Goal: Transaction & Acquisition: Purchase product/service

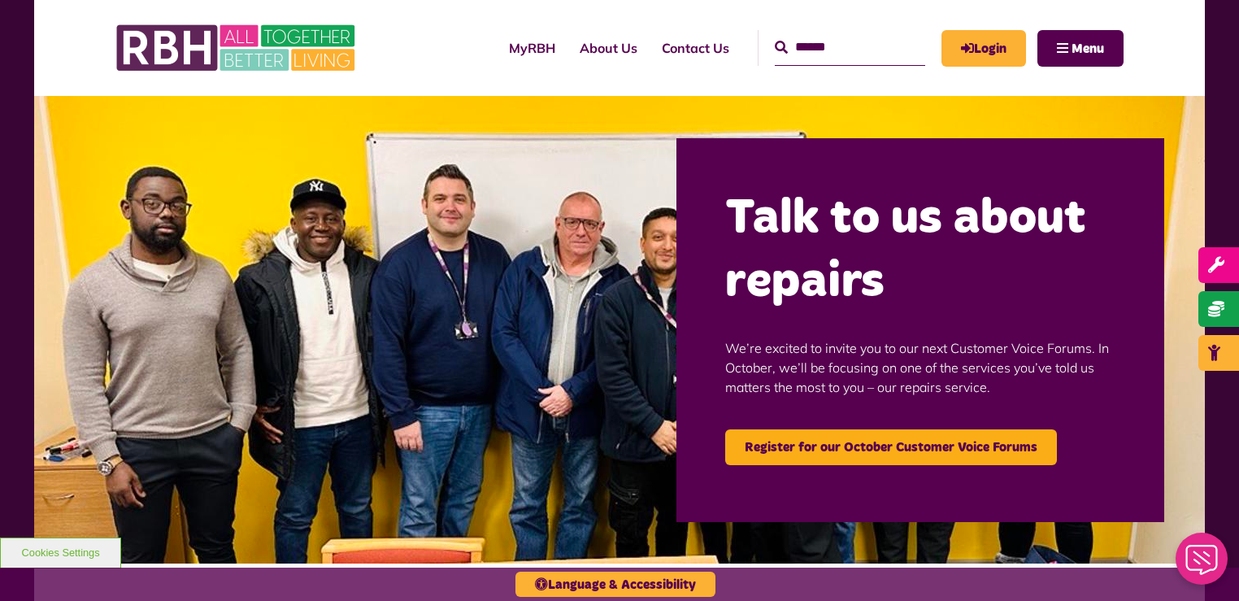
click at [759, 87] on div "MyRBH About Us Contact Us Menu" at bounding box center [619, 48] width 1008 height 96
click at [0, 0] on icon "MyRBH" at bounding box center [0, 0] width 0 height 0
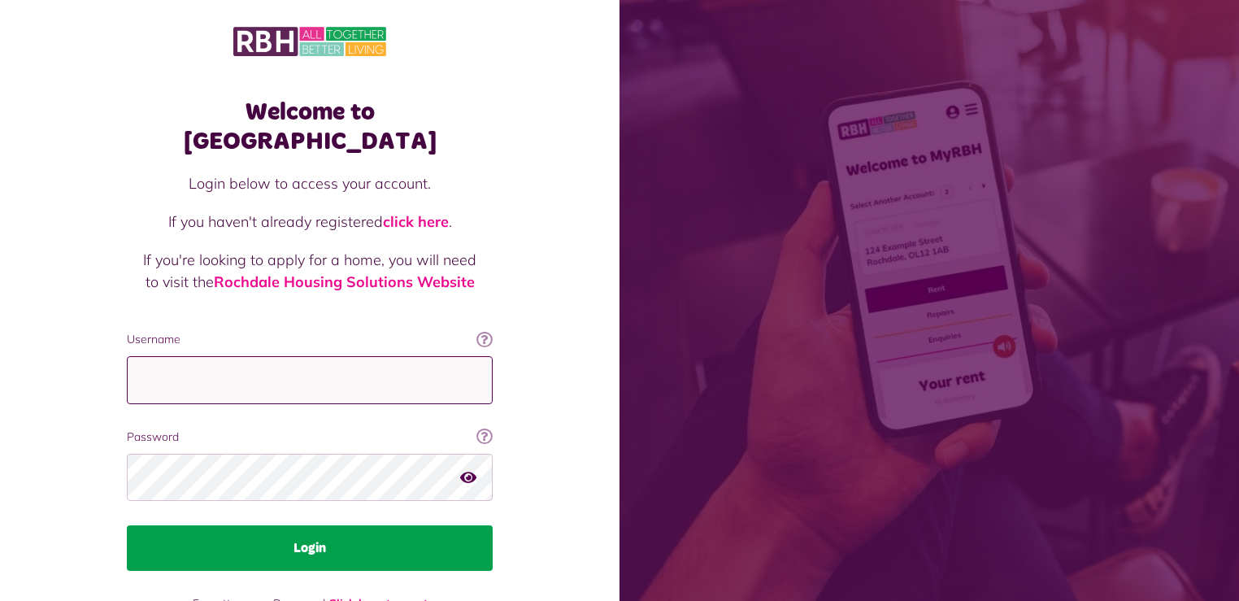
type input "**********"
click at [309, 525] on button "Login" at bounding box center [310, 548] width 366 height 46
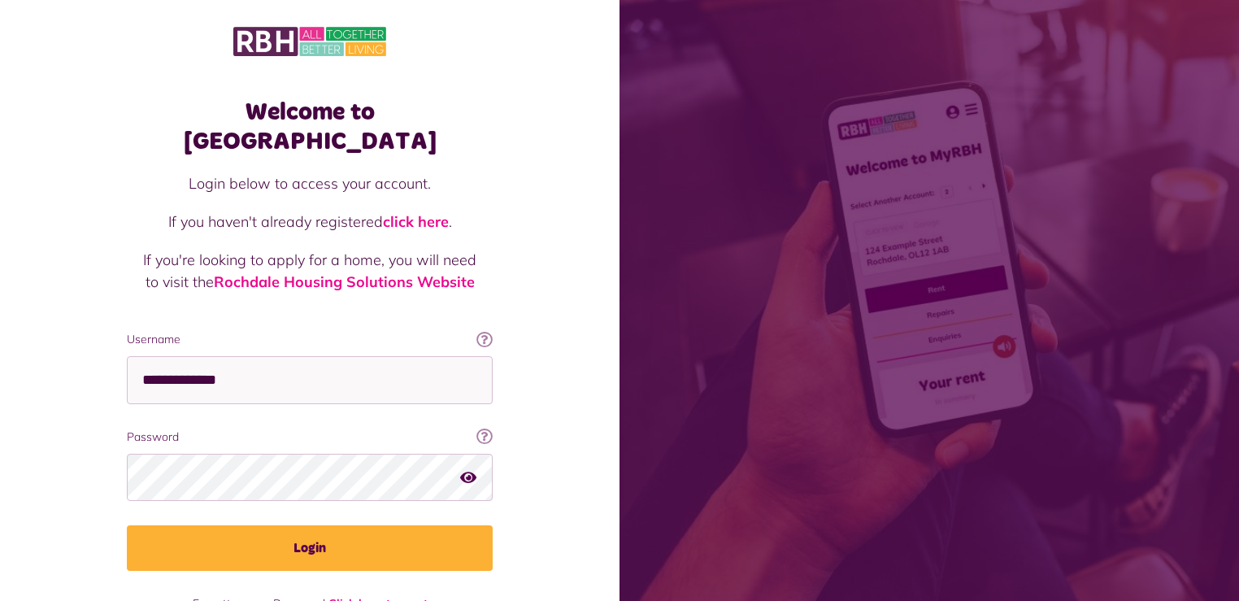
click at [472, 469] on icon "button" at bounding box center [468, 476] width 16 height 15
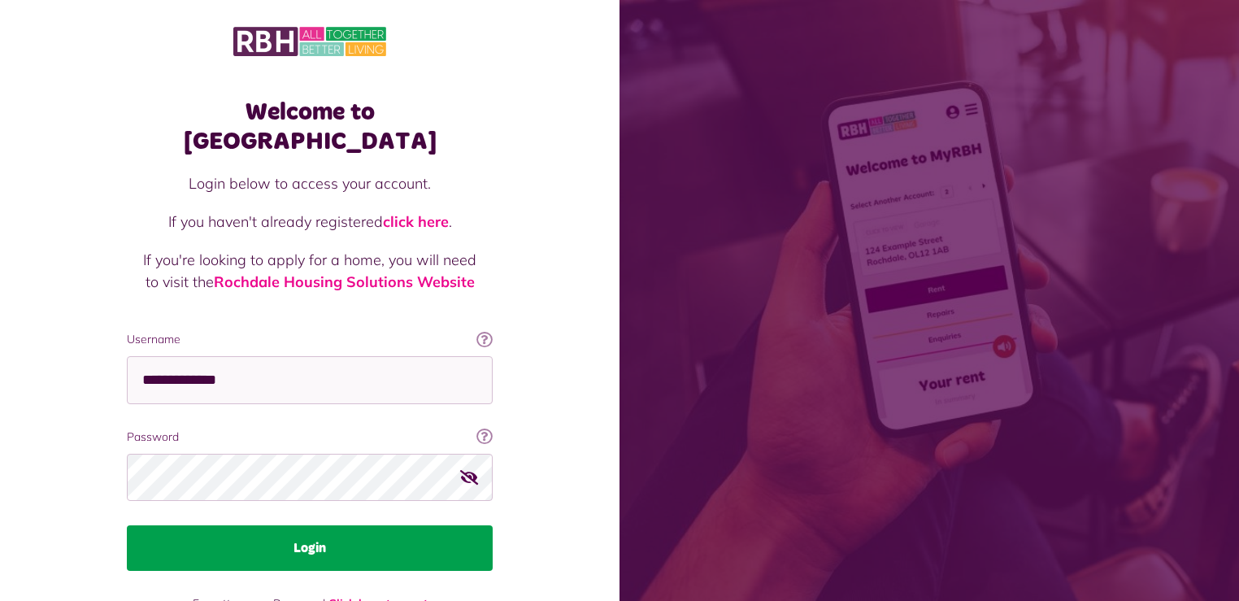
click at [389, 525] on button "Login" at bounding box center [310, 548] width 366 height 46
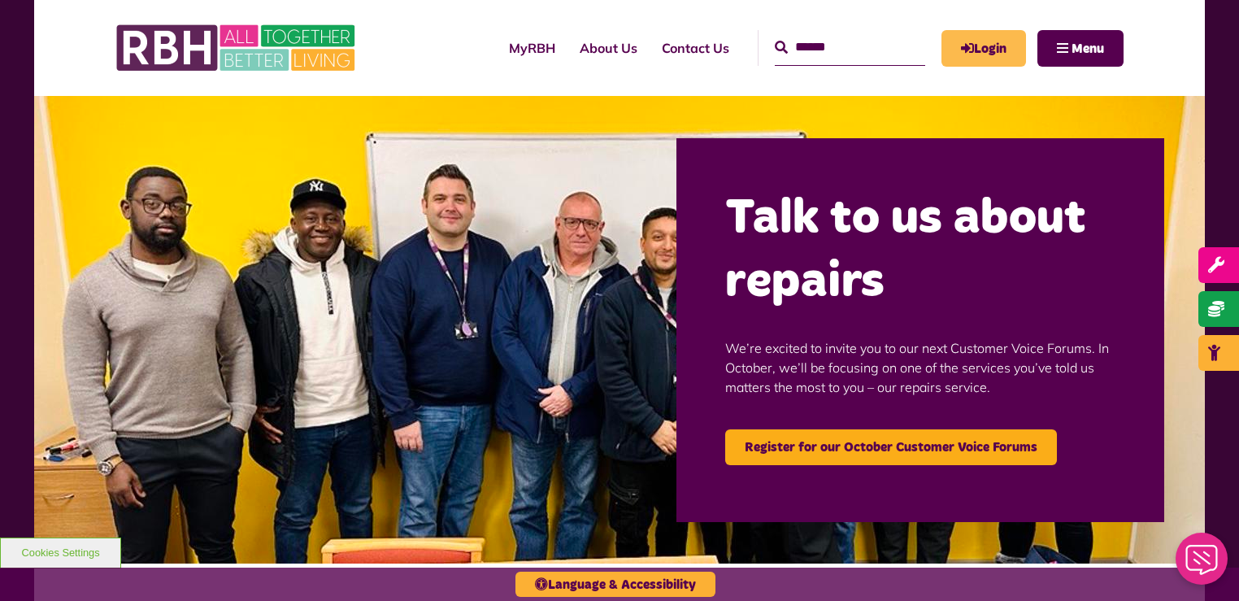
click at [978, 42] on link "Login" at bounding box center [984, 48] width 85 height 37
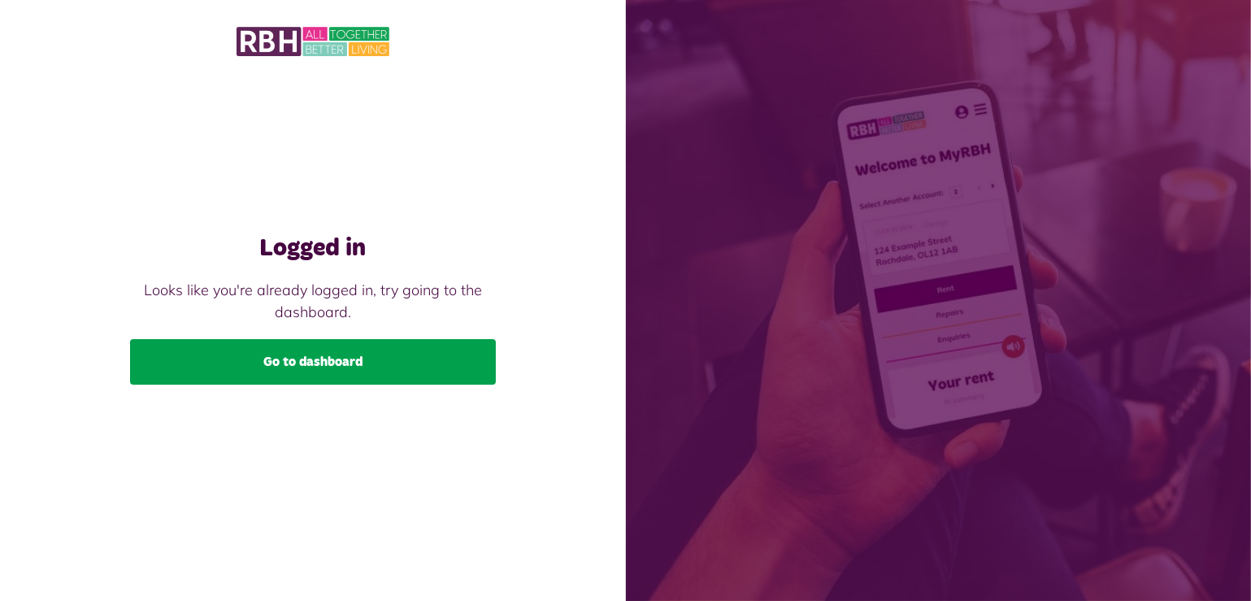
click at [382, 379] on link "Go to dashboard" at bounding box center [313, 362] width 366 height 46
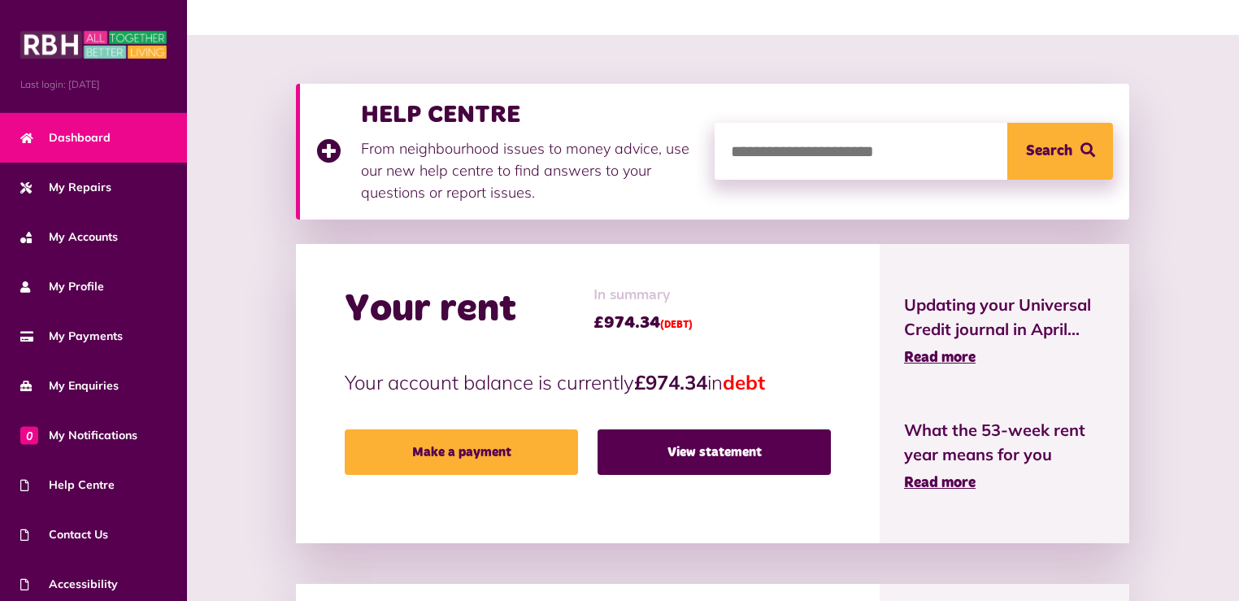
scroll to position [202, 0]
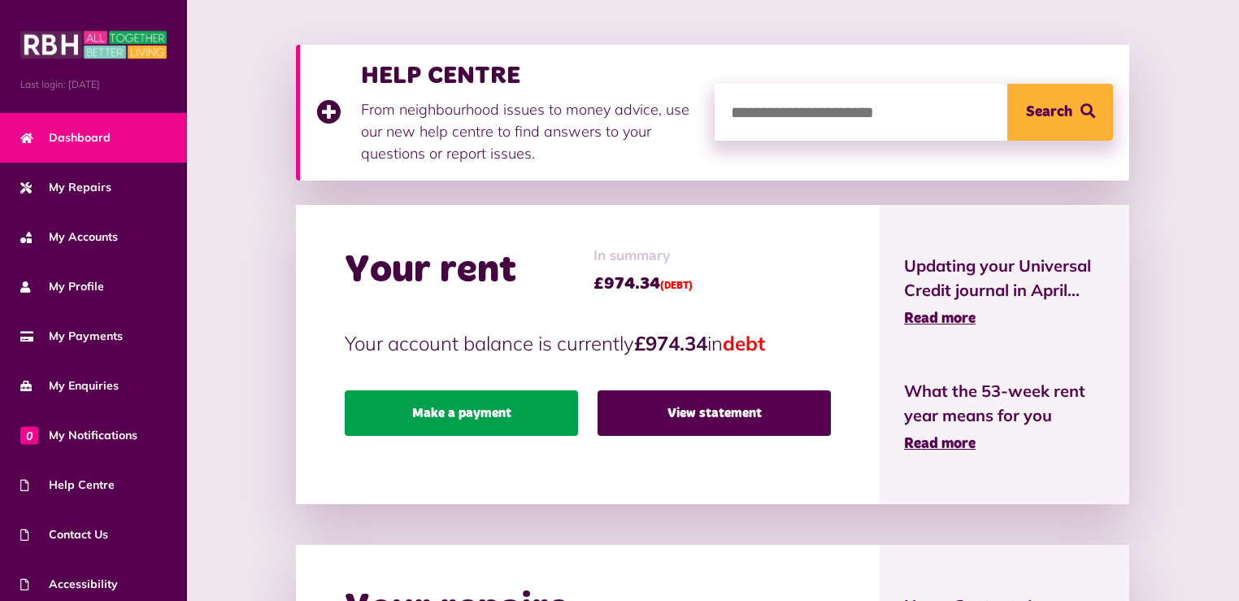
click at [435, 407] on link "Make a payment" at bounding box center [461, 413] width 233 height 46
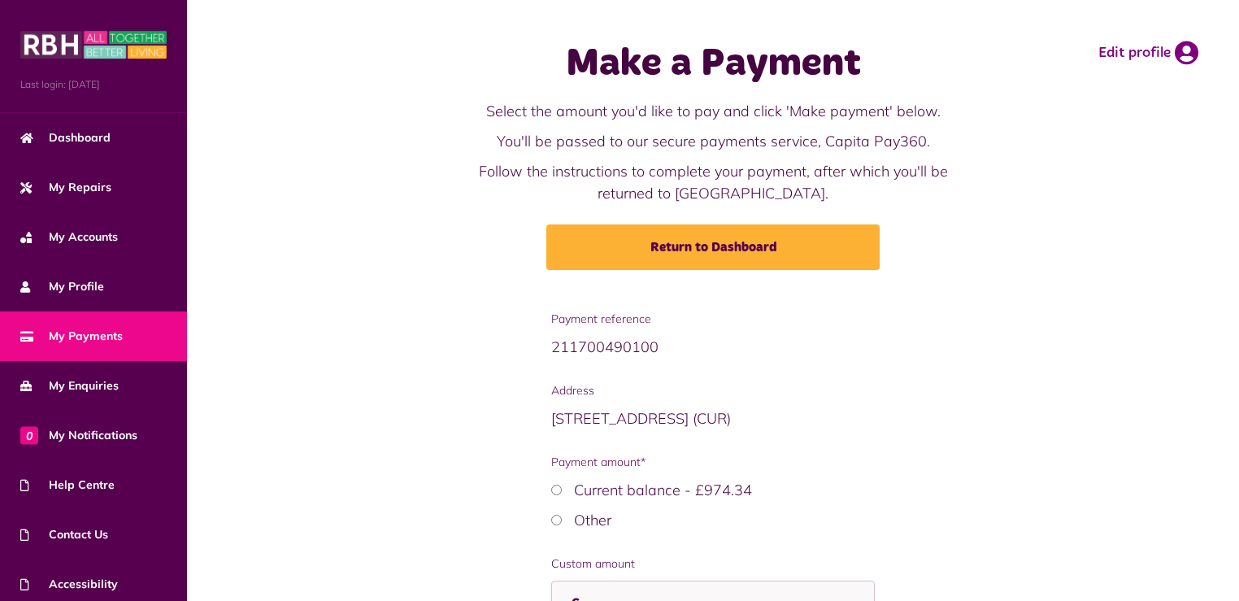
scroll to position [169, 0]
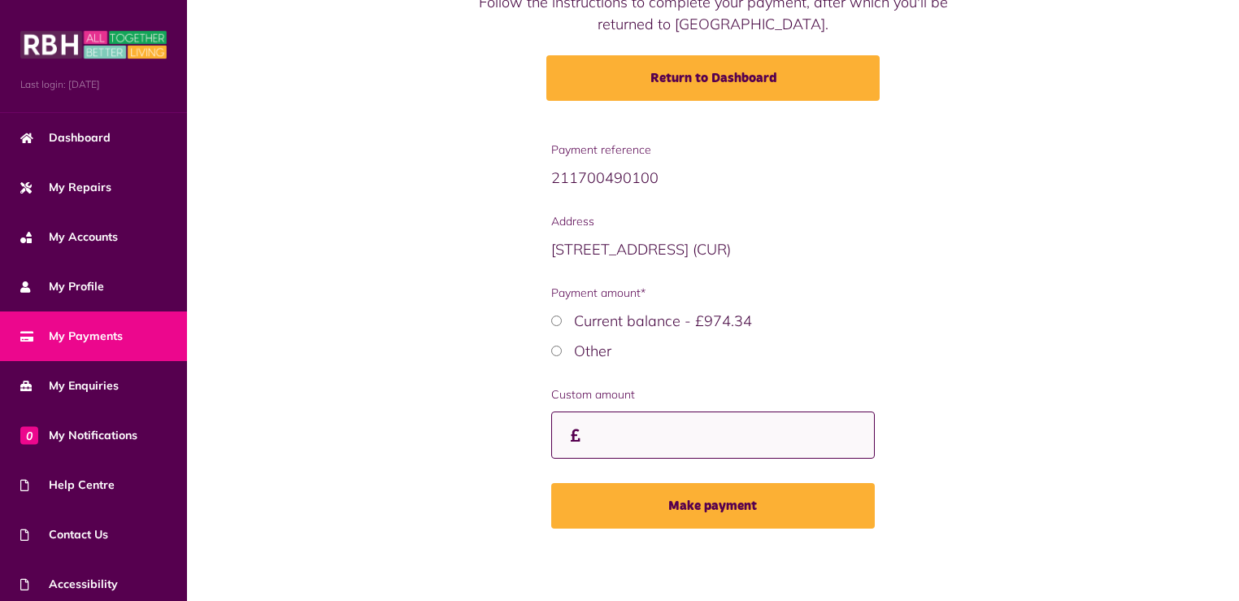
click at [668, 436] on input "Custom amount" at bounding box center [713, 435] width 324 height 48
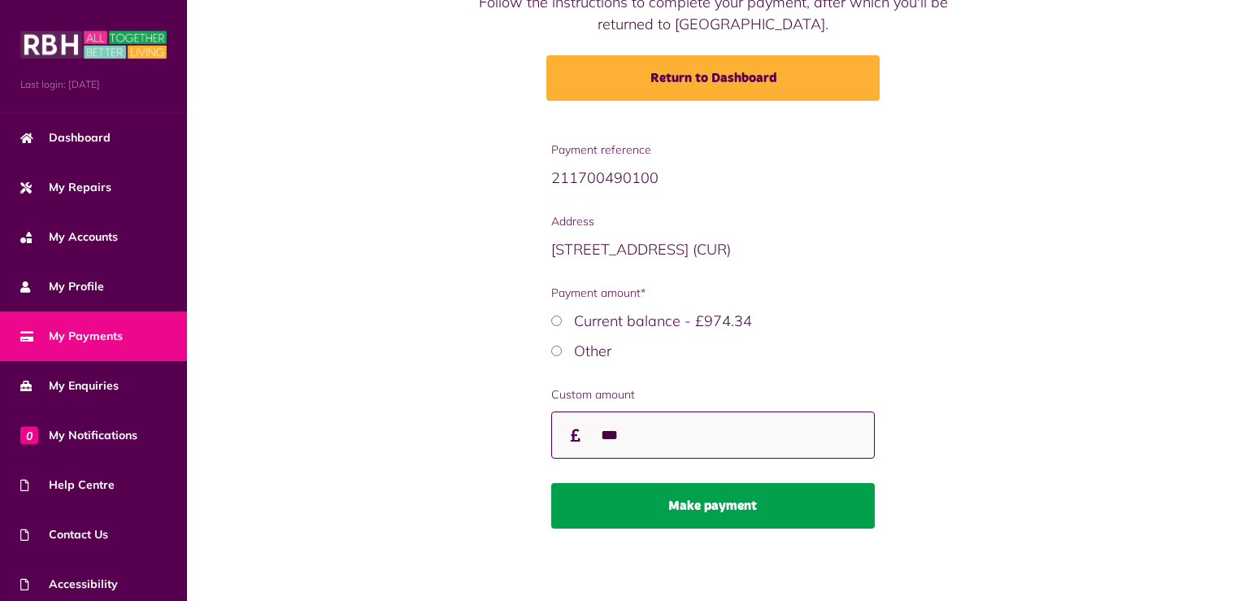
type input "***"
click at [723, 499] on button "Make payment" at bounding box center [713, 506] width 324 height 46
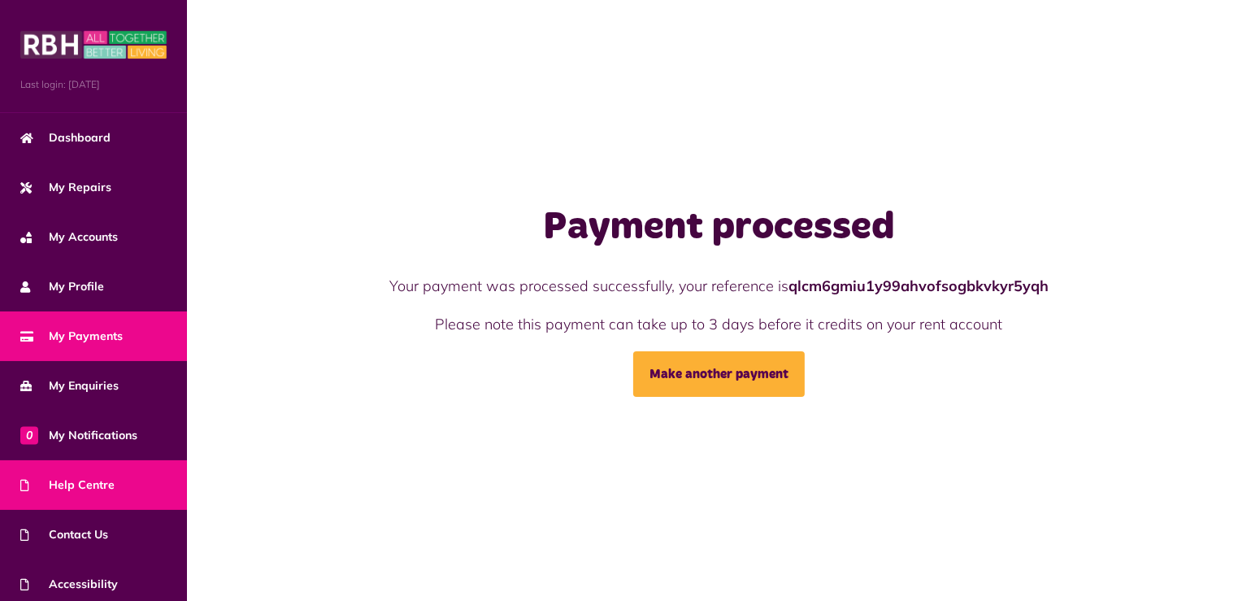
scroll to position [56, 0]
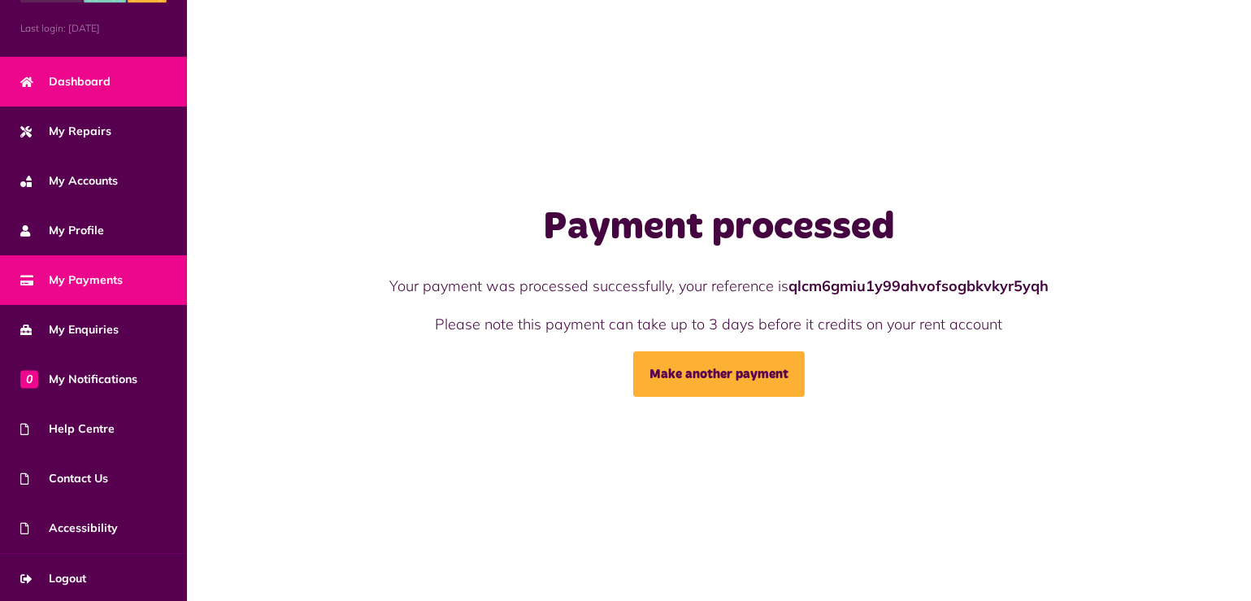
click at [105, 102] on link "Dashboard" at bounding box center [93, 82] width 187 height 50
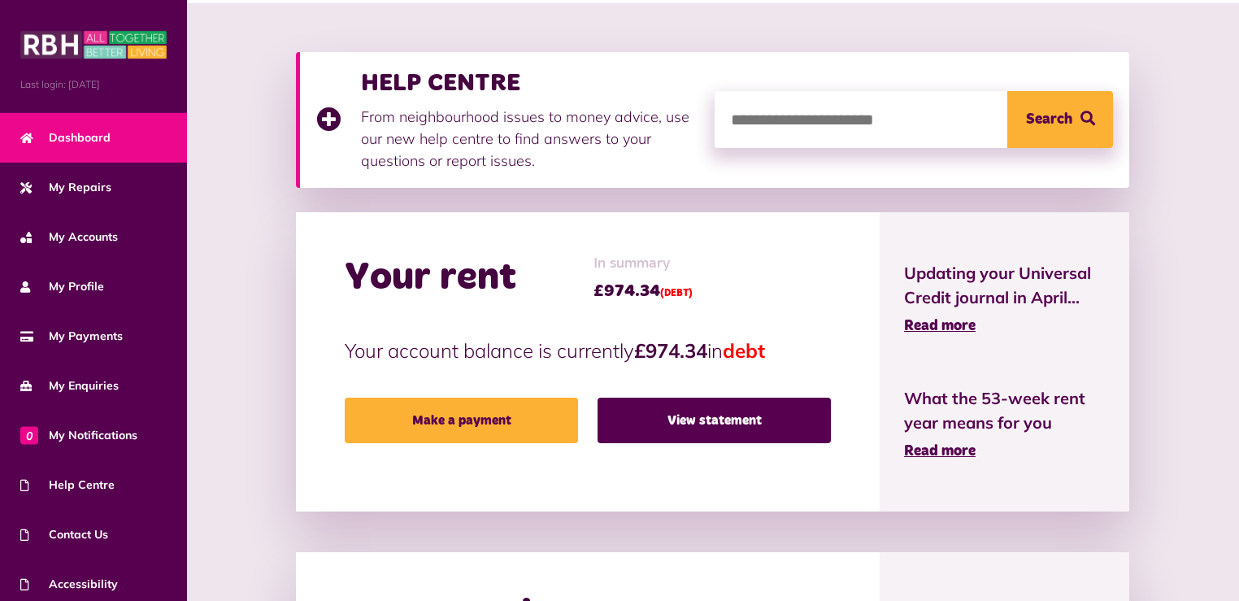
scroll to position [195, 0]
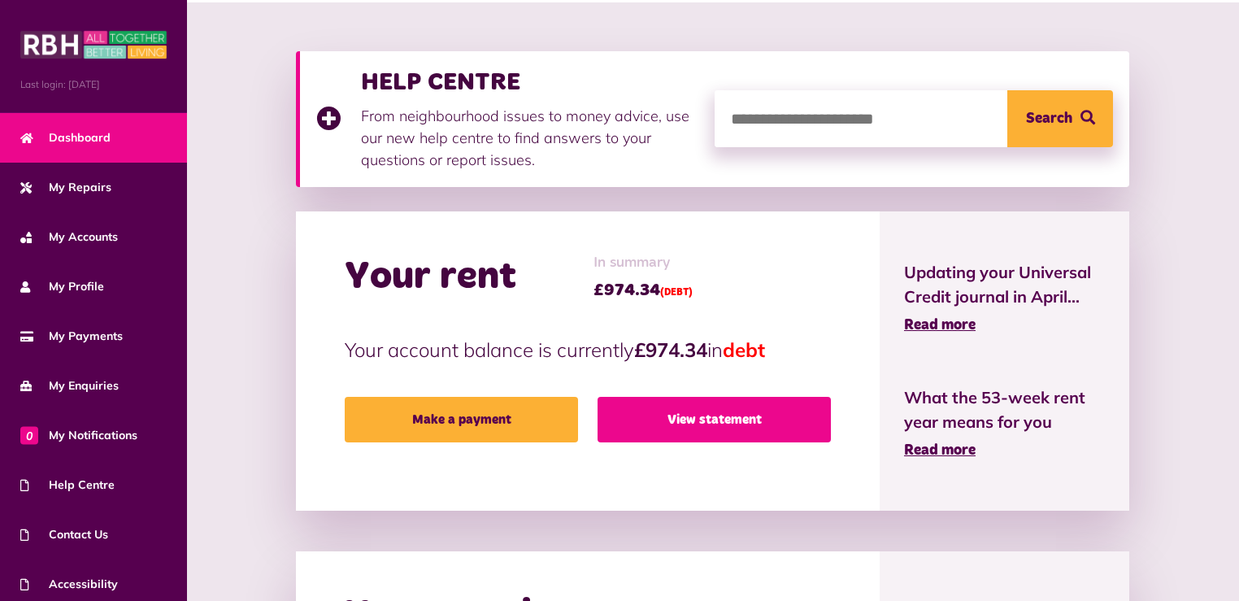
click at [738, 437] on link "View statement" at bounding box center [714, 420] width 233 height 46
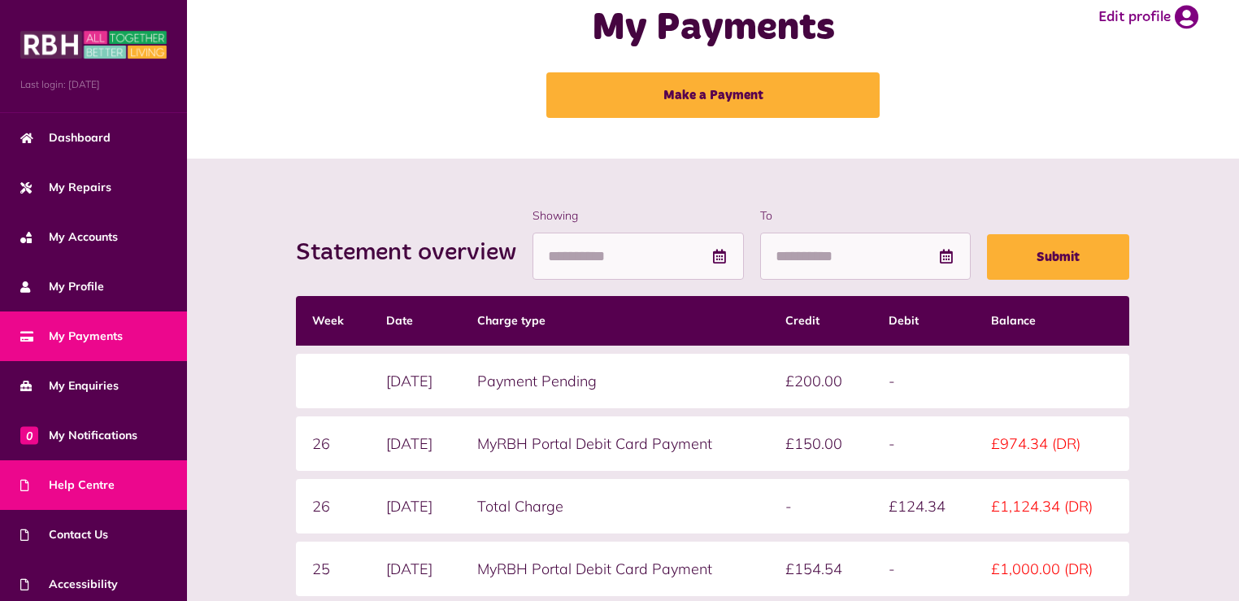
scroll to position [56, 0]
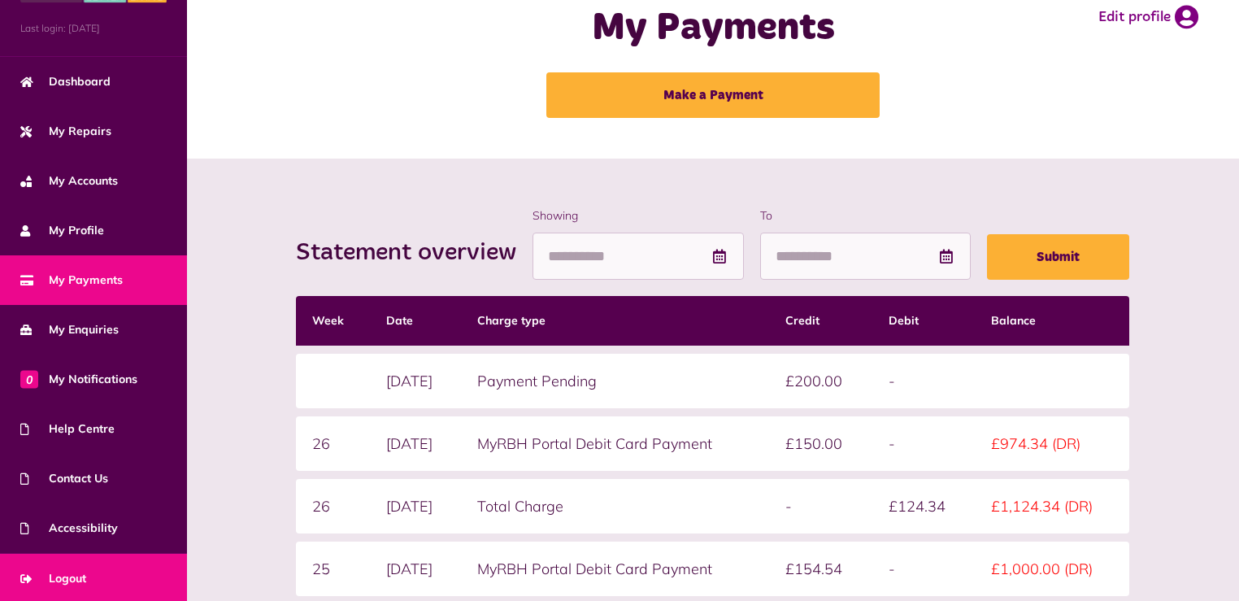
click at [72, 575] on span "Logout" at bounding box center [53, 578] width 66 height 17
